Goal: Transaction & Acquisition: Purchase product/service

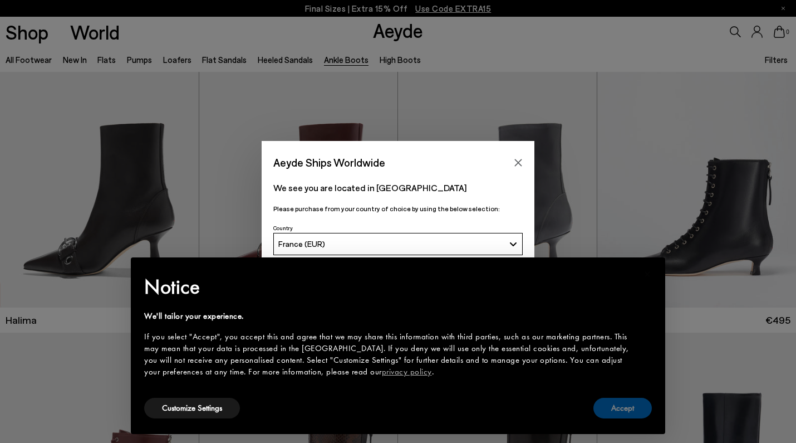
scroll to position [16, 0]
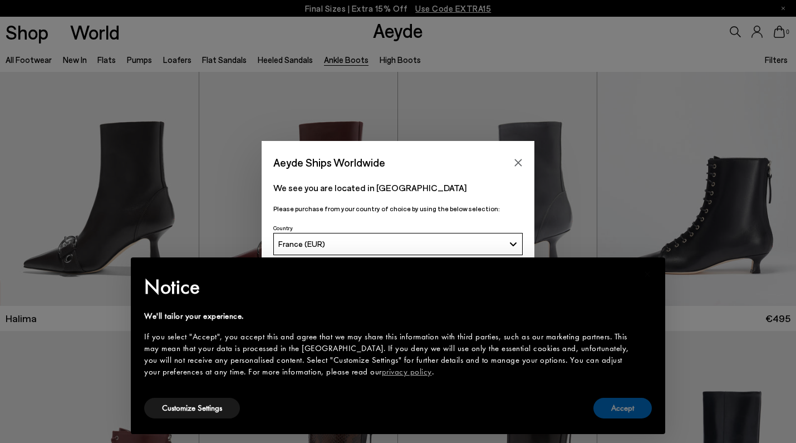
click at [634, 410] on button "Accept" at bounding box center [623, 408] width 58 height 21
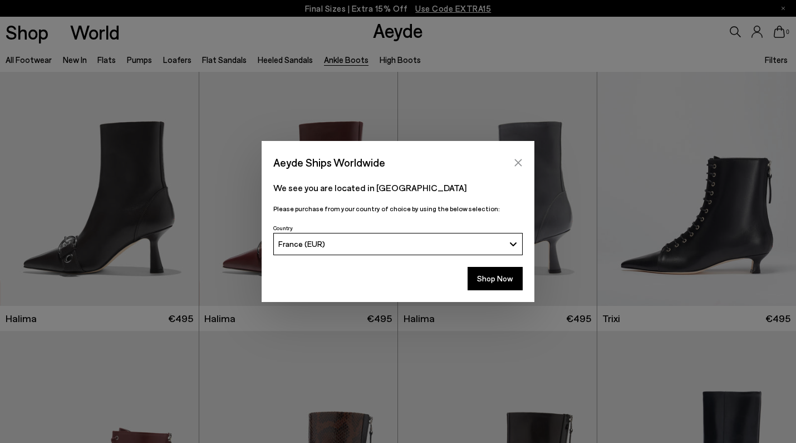
click at [518, 158] on button "Close" at bounding box center [518, 162] width 17 height 17
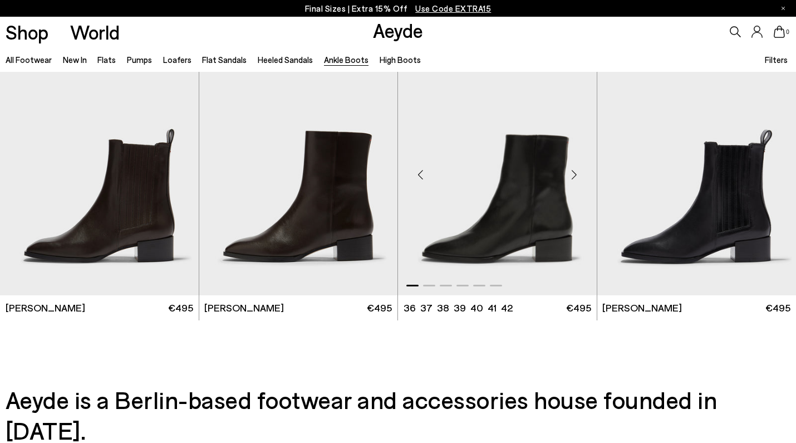
scroll to position [2224, 0]
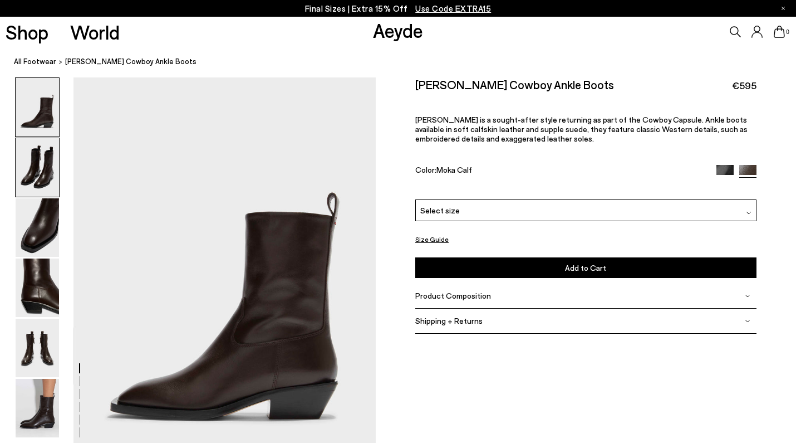
click at [35, 176] on img at bounding box center [37, 167] width 43 height 58
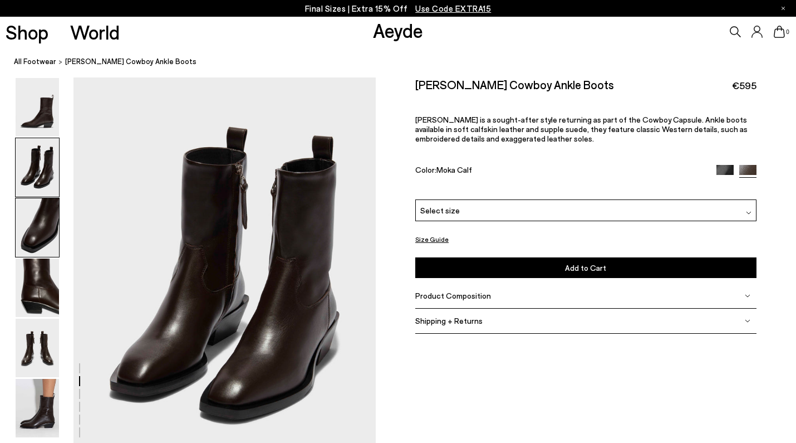
click at [45, 239] on img at bounding box center [37, 227] width 43 height 58
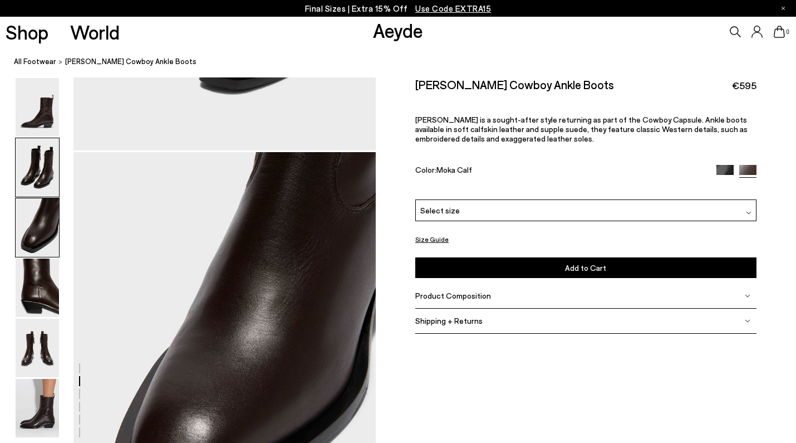
scroll to position [810, 0]
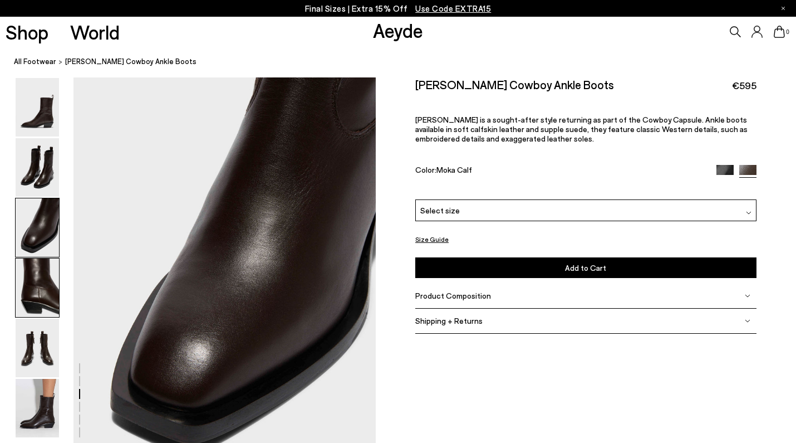
click at [40, 293] on img at bounding box center [37, 287] width 43 height 58
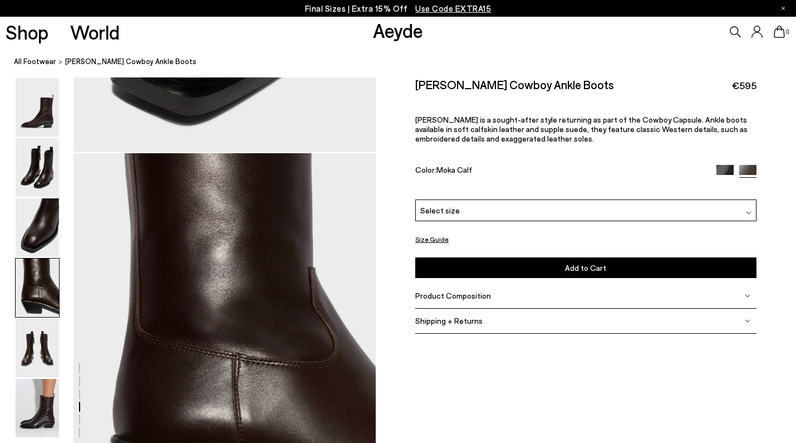
scroll to position [1214, 0]
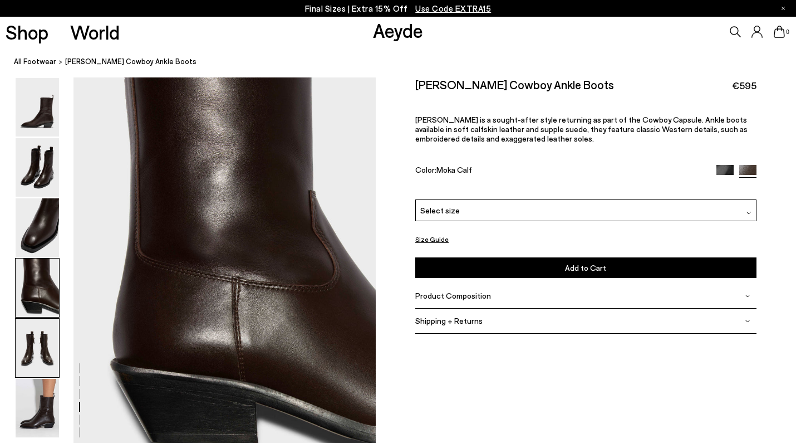
click at [40, 345] on img at bounding box center [37, 347] width 43 height 58
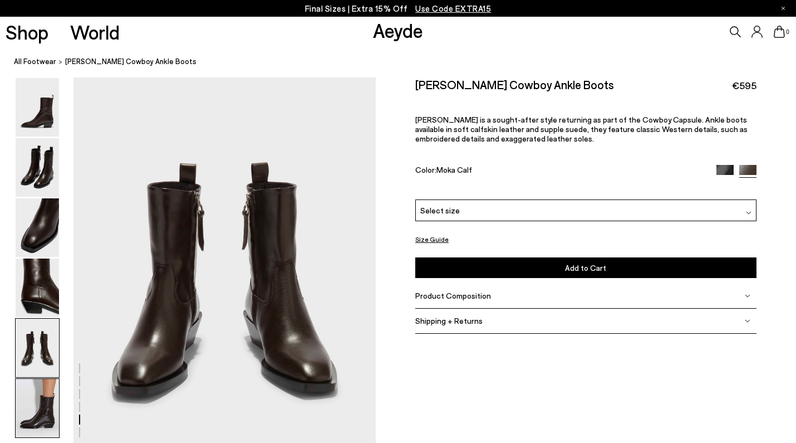
click at [50, 409] on img at bounding box center [37, 408] width 43 height 58
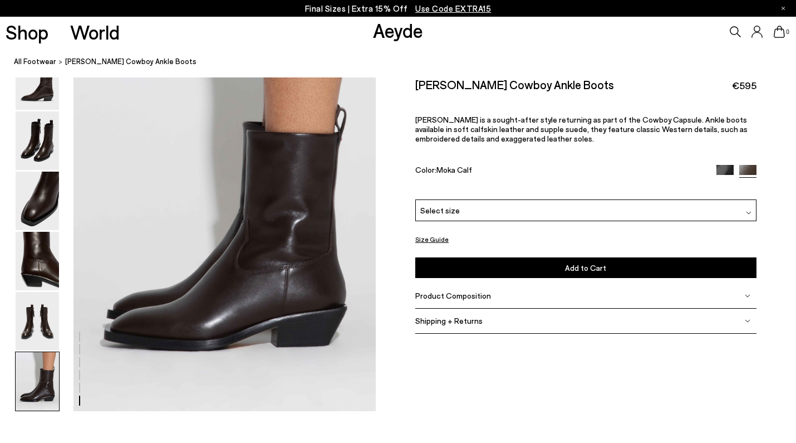
scroll to position [2099, 0]
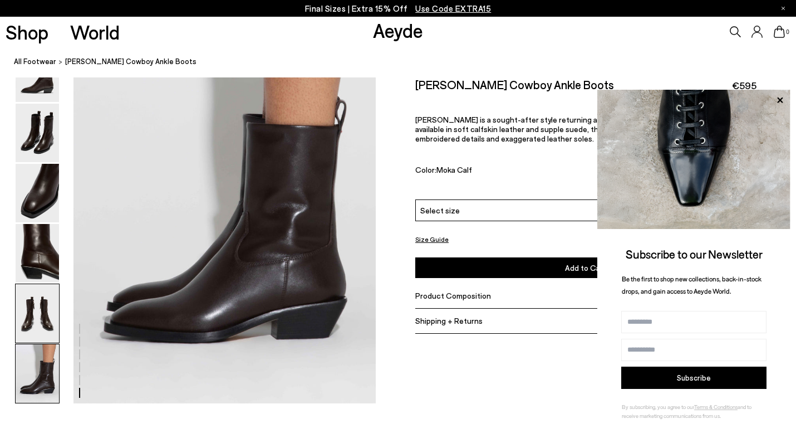
click at [46, 325] on img at bounding box center [37, 313] width 43 height 58
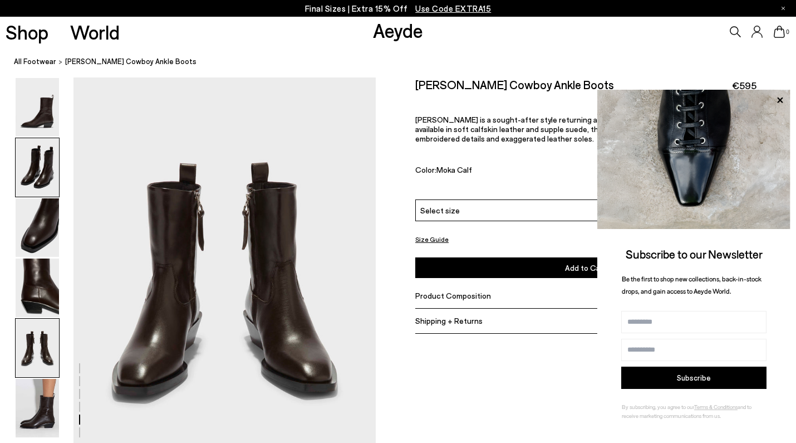
click at [38, 162] on img at bounding box center [37, 167] width 43 height 58
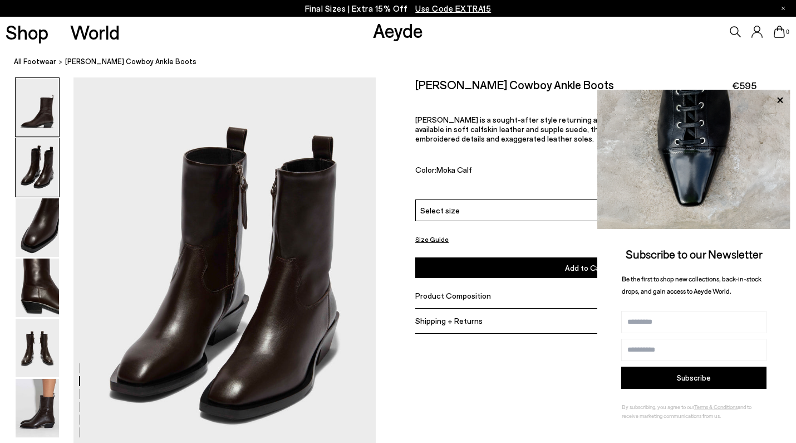
click at [38, 124] on img at bounding box center [37, 107] width 43 height 58
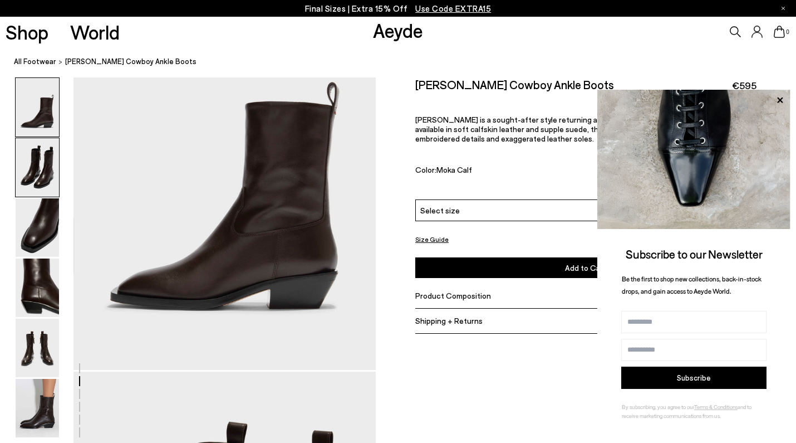
scroll to position [0, 0]
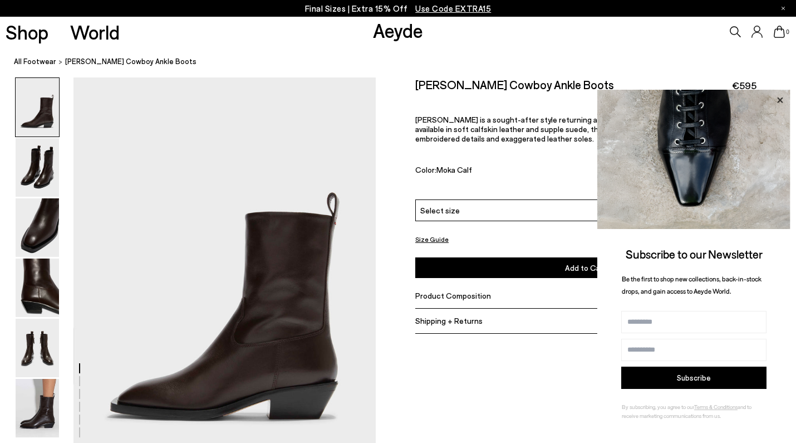
click at [785, 99] on icon at bounding box center [780, 100] width 14 height 14
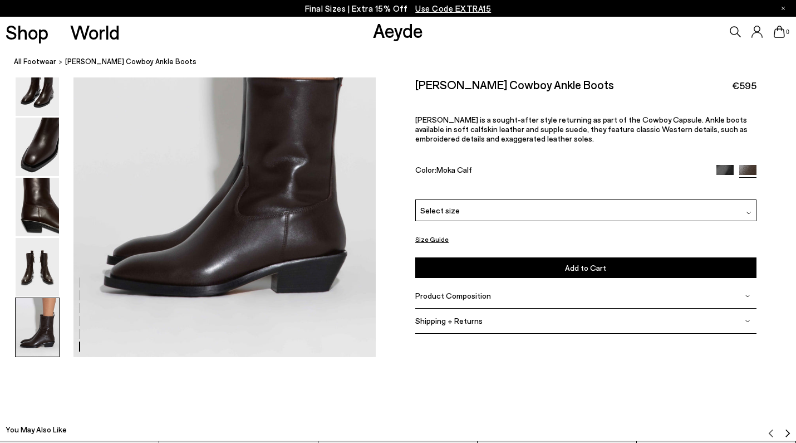
scroll to position [2146, 1]
